Goal: Find specific page/section: Find specific page/section

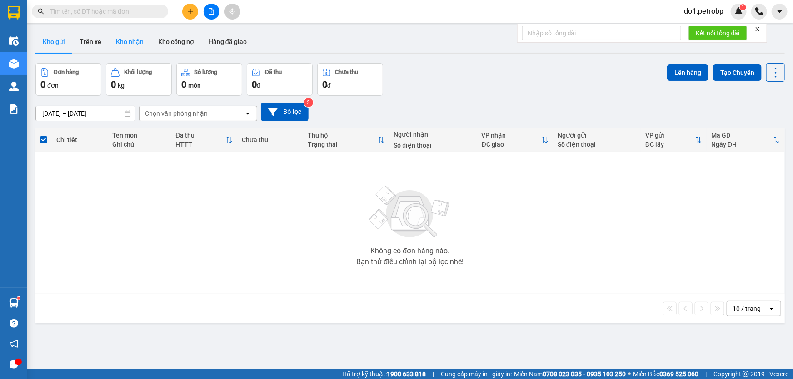
click at [113, 45] on button "Kho nhận" at bounding box center [130, 42] width 42 height 22
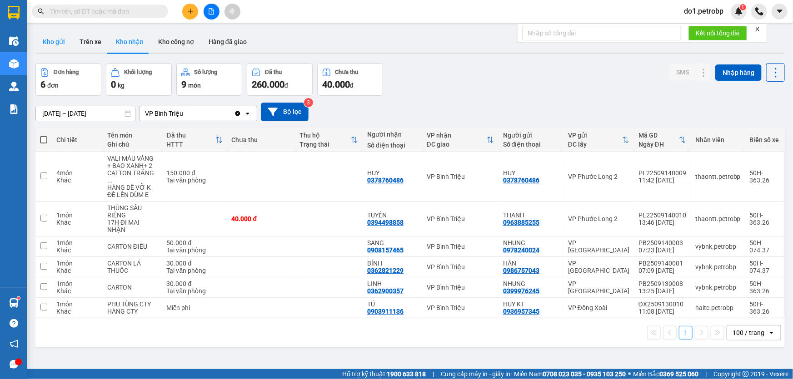
click at [68, 44] on button "Kho gửi" at bounding box center [53, 42] width 37 height 22
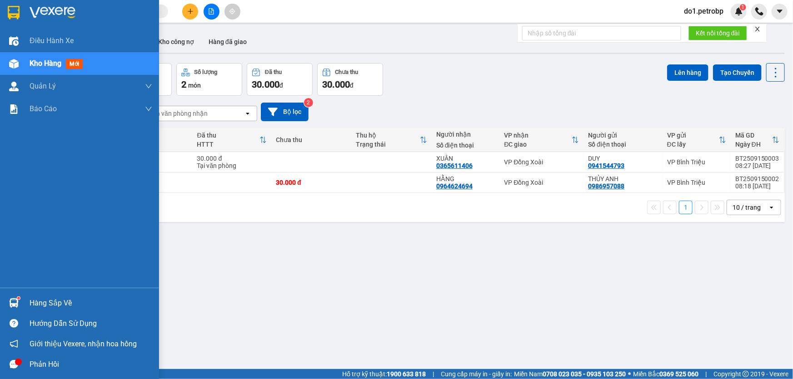
click at [18, 304] on img at bounding box center [14, 303] width 10 height 10
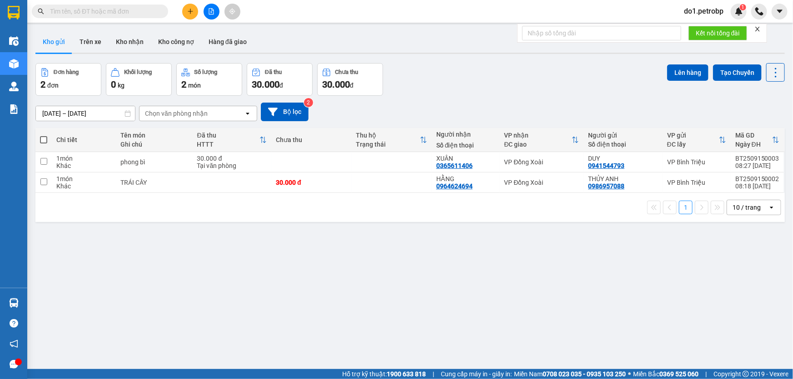
click at [527, 297] on section "Kết quả tìm kiếm ( 0 ) Bộ lọc No Data do1.petrobp 1 Điều hành xe Kho hàng mới Q…" at bounding box center [396, 189] width 793 height 379
click at [133, 40] on button "Kho nhận" at bounding box center [130, 42] width 42 height 22
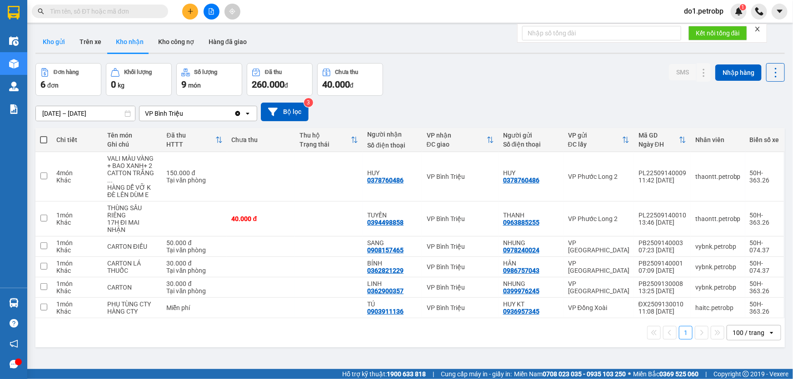
click at [55, 44] on button "Kho gửi" at bounding box center [53, 42] width 37 height 22
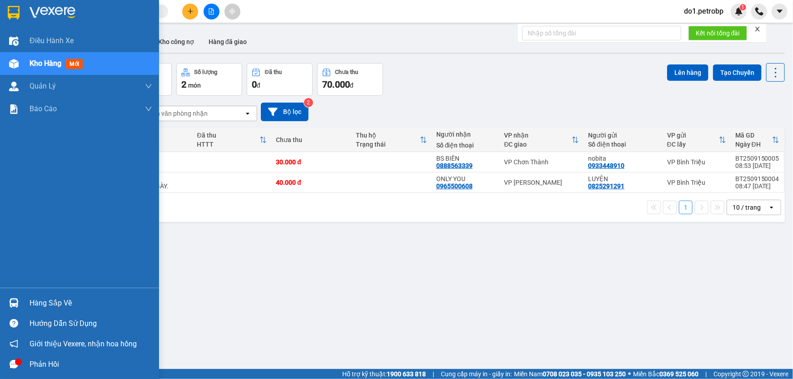
click at [49, 302] on div "Hàng sắp về" at bounding box center [91, 304] width 123 height 14
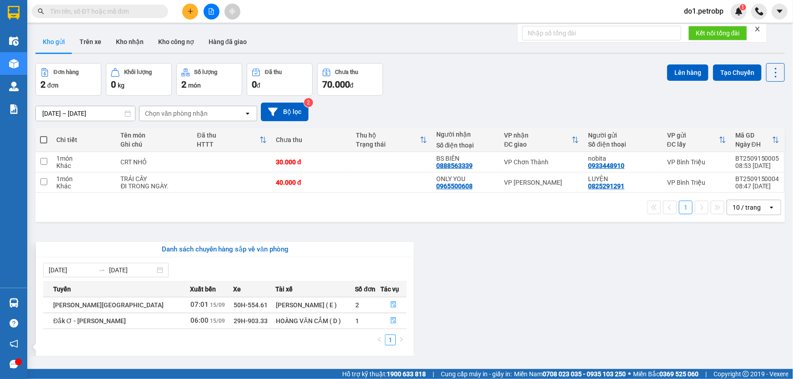
click at [530, 302] on section "Kết quả tìm kiếm ( 0 ) Bộ lọc No Data do1.petrobp 1 Điều hành xe Kho hàng mới Q…" at bounding box center [396, 189] width 793 height 379
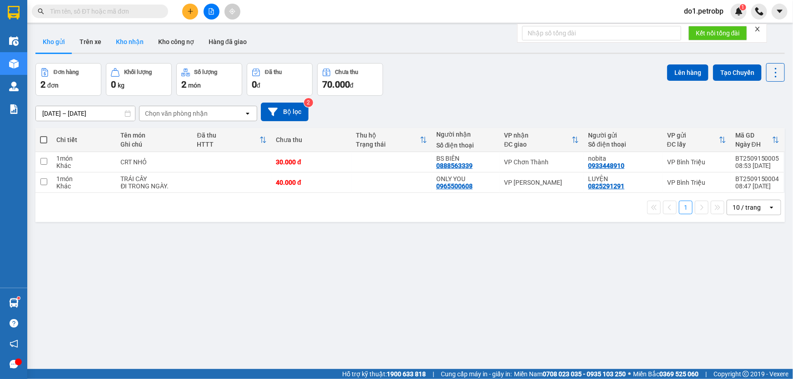
click at [123, 41] on button "Kho nhận" at bounding box center [130, 42] width 42 height 22
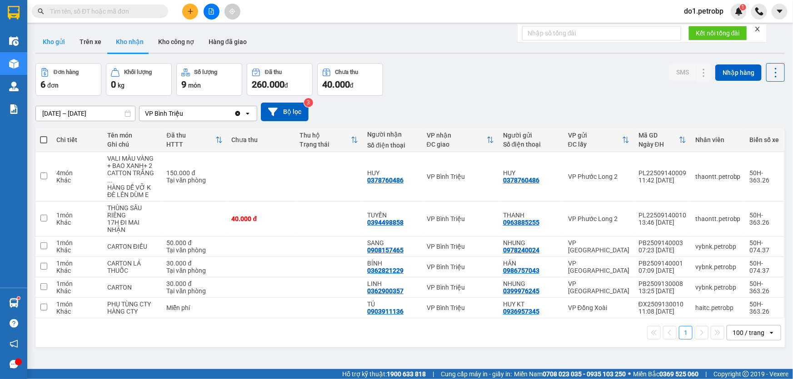
click at [59, 45] on button "Kho gửi" at bounding box center [53, 42] width 37 height 22
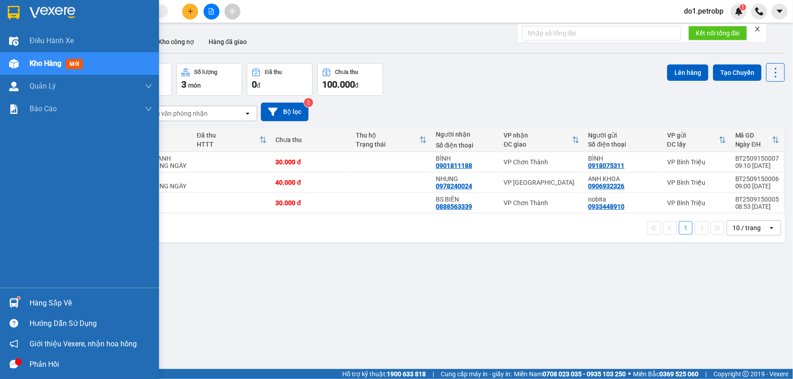
click at [9, 303] on img at bounding box center [14, 303] width 10 height 10
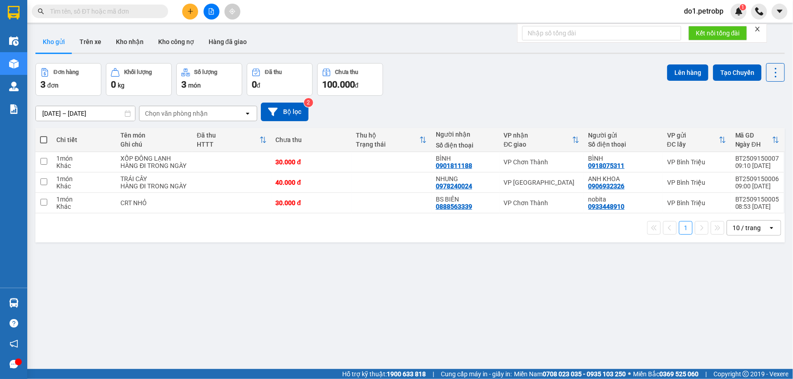
click at [573, 327] on section "Kết quả tìm kiếm ( 0 ) Bộ lọc No Data do1.petrobp 1 Điều hành xe Kho hàng mới Q…" at bounding box center [396, 189] width 793 height 379
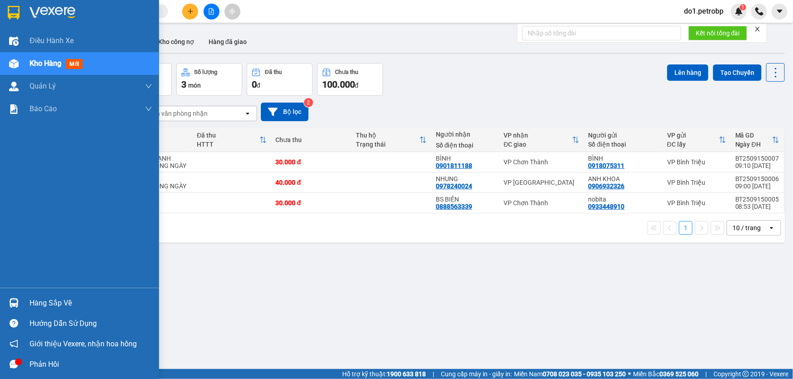
click at [23, 304] on div "Hàng sắp về" at bounding box center [79, 303] width 159 height 20
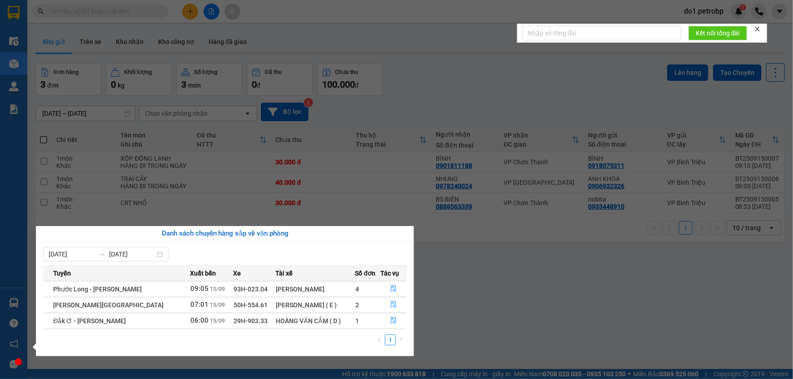
click at [454, 322] on section "Kết quả tìm kiếm ( 0 ) Bộ lọc No Data do1.petrobp 1 Điều hành xe Kho hàng mới Q…" at bounding box center [396, 189] width 793 height 379
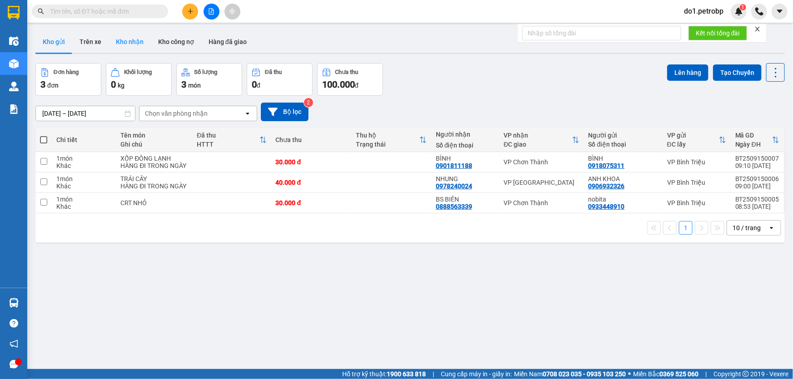
click at [132, 47] on button "Kho nhận" at bounding box center [130, 42] width 42 height 22
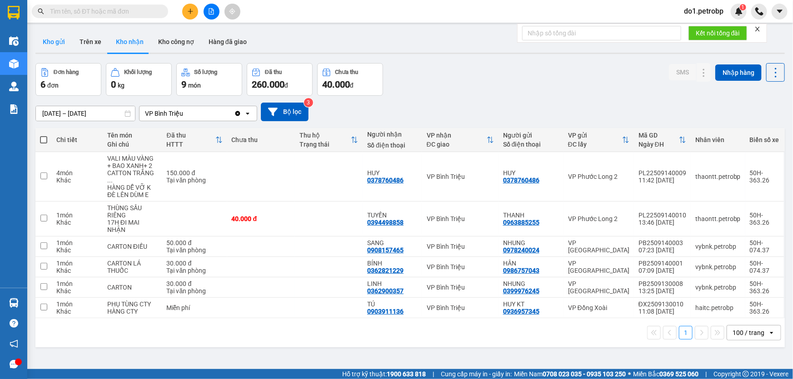
click at [53, 46] on button "Kho gửi" at bounding box center [53, 42] width 37 height 22
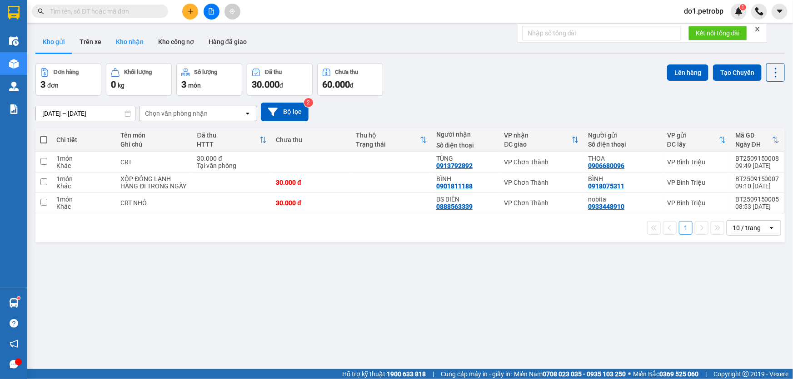
click at [123, 41] on button "Kho nhận" at bounding box center [130, 42] width 42 height 22
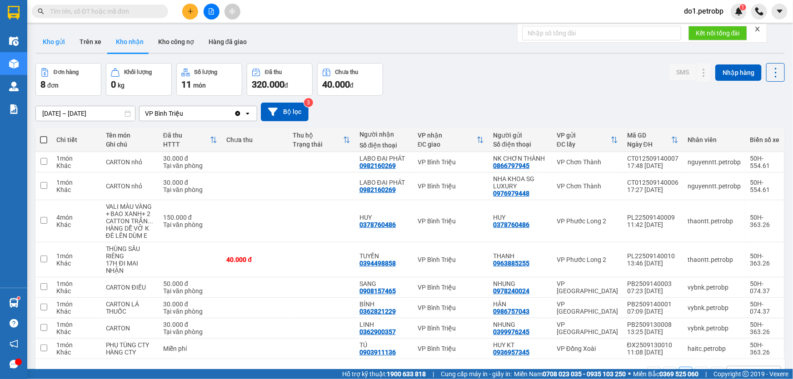
click at [51, 44] on button "Kho gửi" at bounding box center [53, 42] width 37 height 22
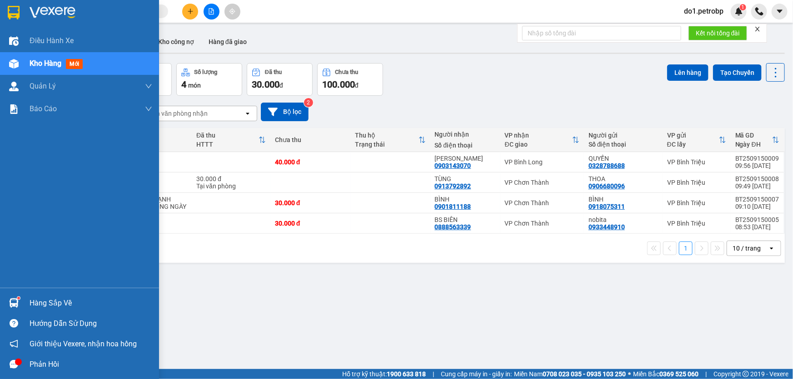
click at [22, 305] on div "Hàng sắp về" at bounding box center [79, 303] width 159 height 20
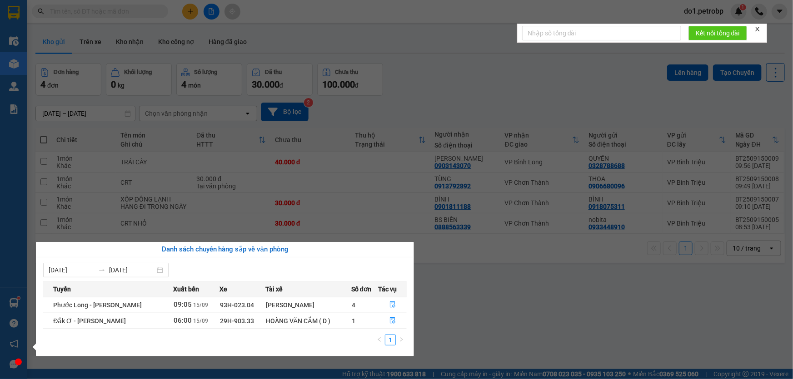
click at [434, 303] on section "Kết quả tìm kiếm ( 0 ) Bộ lọc No Data do1.petrobp 1 Điều hành xe Kho hàng mới Q…" at bounding box center [396, 189] width 793 height 379
